Goal: Transaction & Acquisition: Purchase product/service

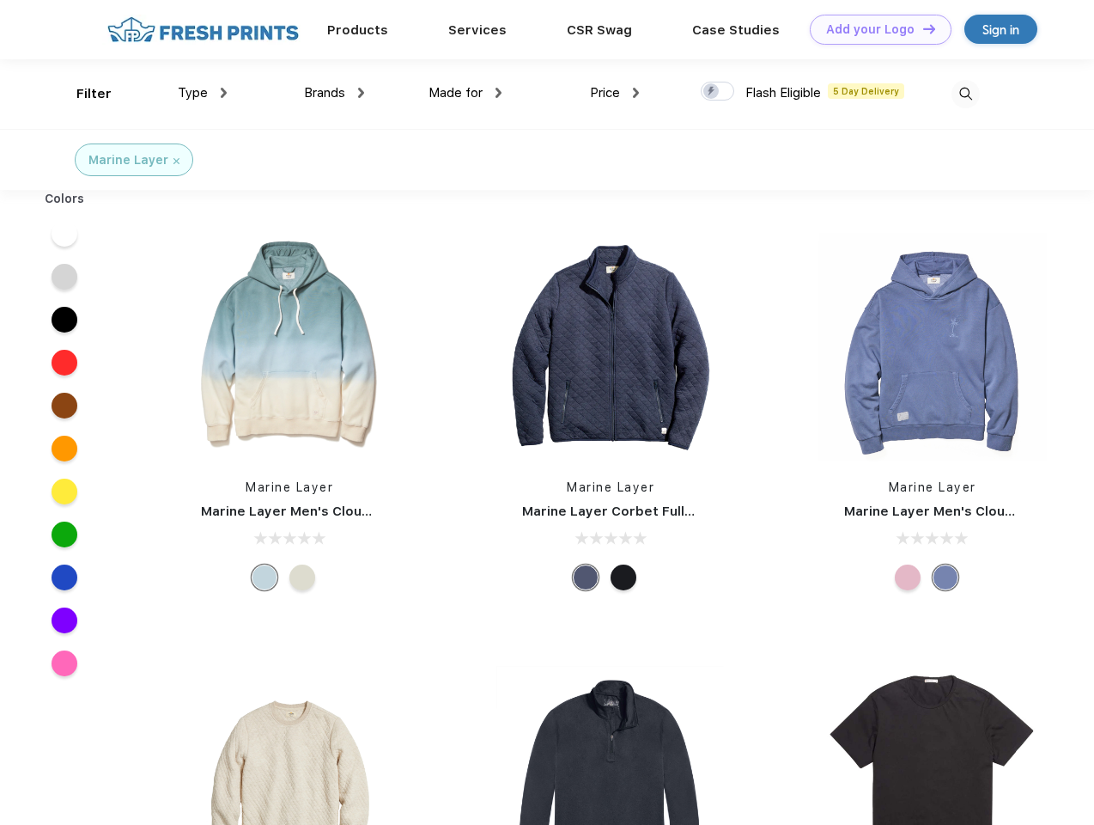
click at [874, 29] on link "Add your Logo Design Tool" at bounding box center [881, 30] width 142 height 30
click at [0, 0] on div "Design Tool" at bounding box center [0, 0] width 0 height 0
click at [922, 28] on link "Add your Logo Design Tool" at bounding box center [881, 30] width 142 height 30
click at [82, 94] on div "Filter" at bounding box center [93, 94] width 35 height 20
click at [203, 93] on span "Type" at bounding box center [193, 92] width 30 height 15
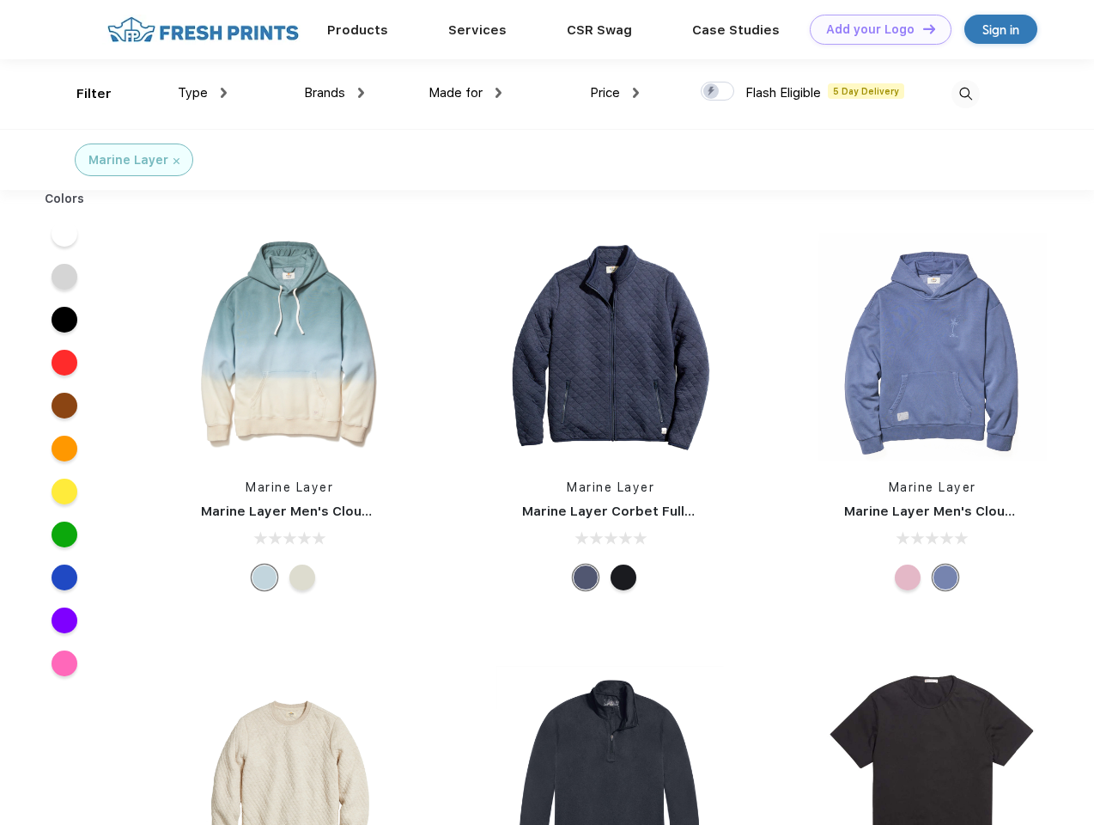
click at [334, 93] on span "Brands" at bounding box center [324, 92] width 41 height 15
click at [466, 93] on span "Made for" at bounding box center [456, 92] width 54 height 15
click at [615, 93] on span "Price" at bounding box center [605, 92] width 30 height 15
click at [718, 92] on div at bounding box center [718, 91] width 34 height 19
click at [712, 92] on input "checkbox" at bounding box center [706, 86] width 11 height 11
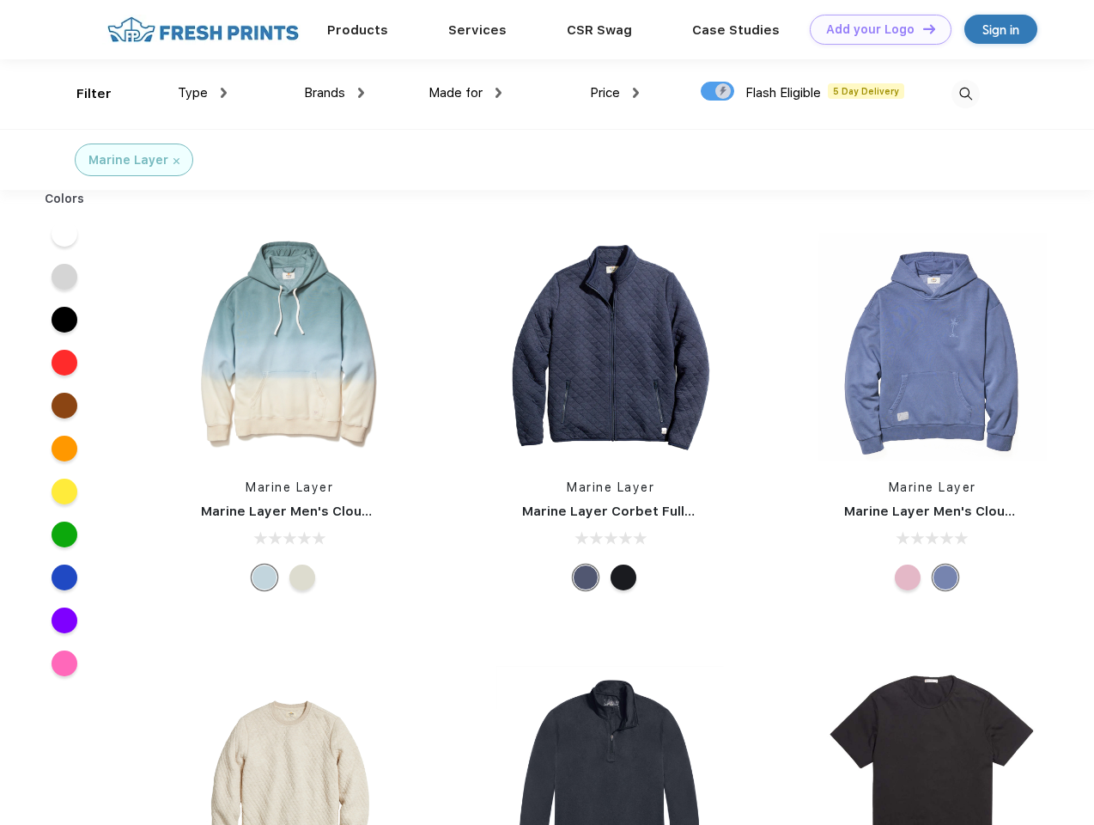
click at [966, 94] on img at bounding box center [966, 94] width 28 height 28
